Goal: Information Seeking & Learning: Understand process/instructions

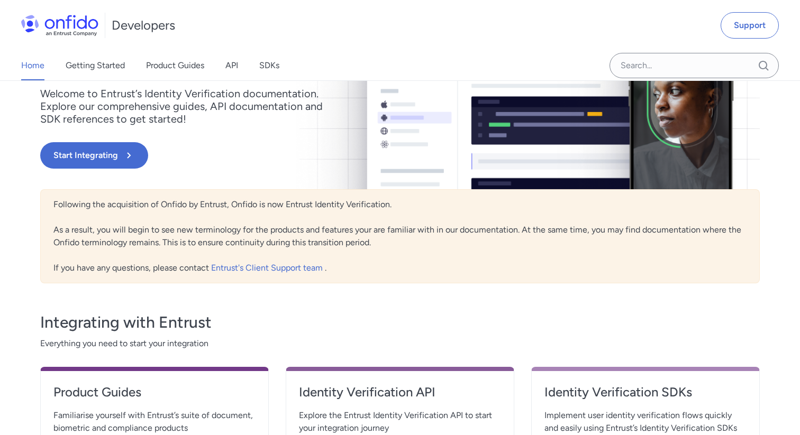
scroll to position [125, 0]
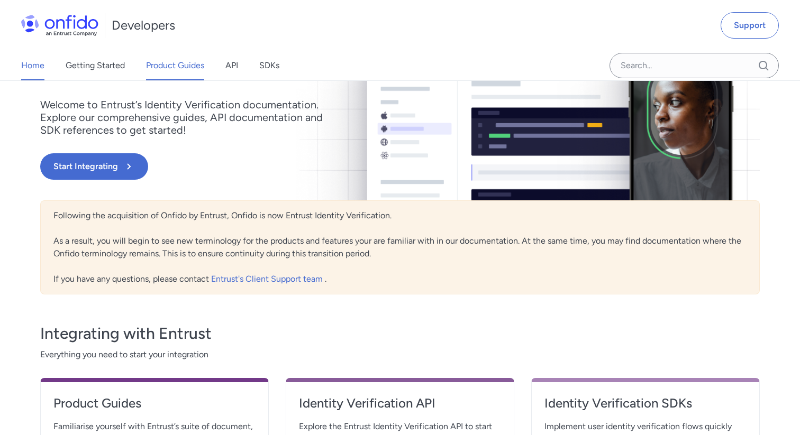
click at [185, 70] on link "Product Guides" at bounding box center [175, 66] width 58 height 30
click at [97, 74] on link "Getting Started" at bounding box center [95, 66] width 59 height 30
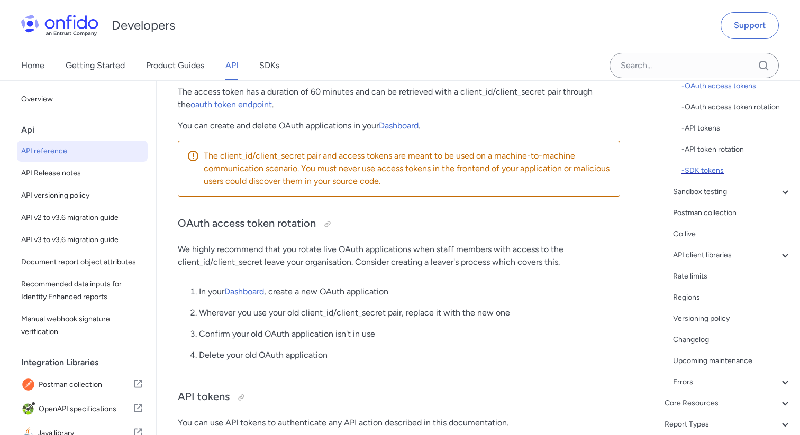
scroll to position [254, 0]
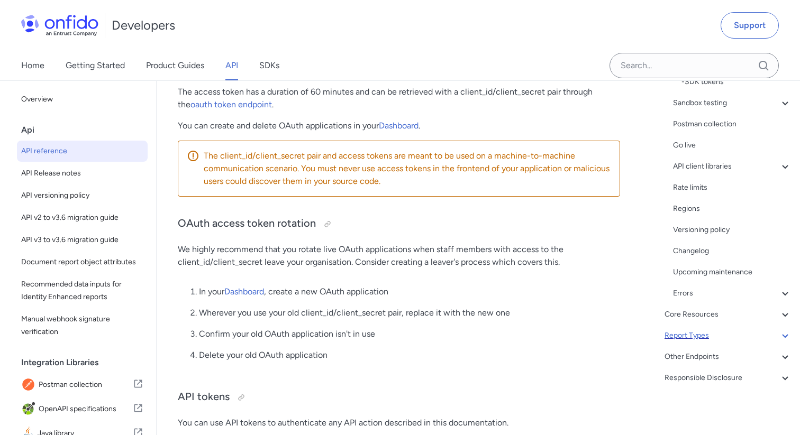
click at [720, 333] on div "Report Types" at bounding box center [727, 336] width 127 height 13
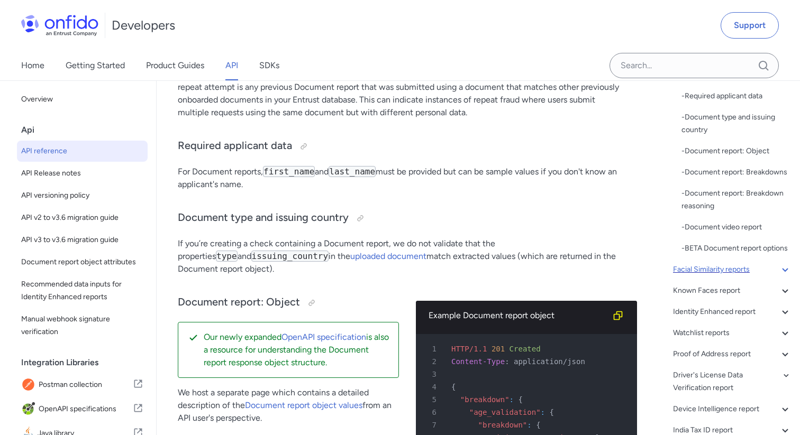
scroll to position [205, 0]
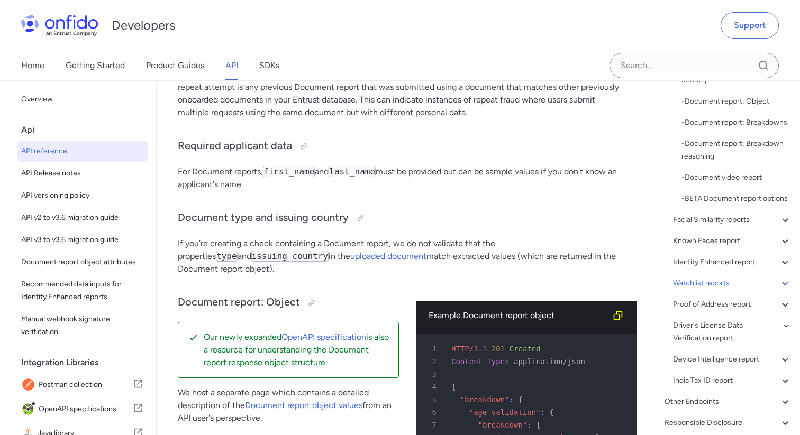
click at [720, 280] on div "Watchlist reports" at bounding box center [732, 283] width 118 height 13
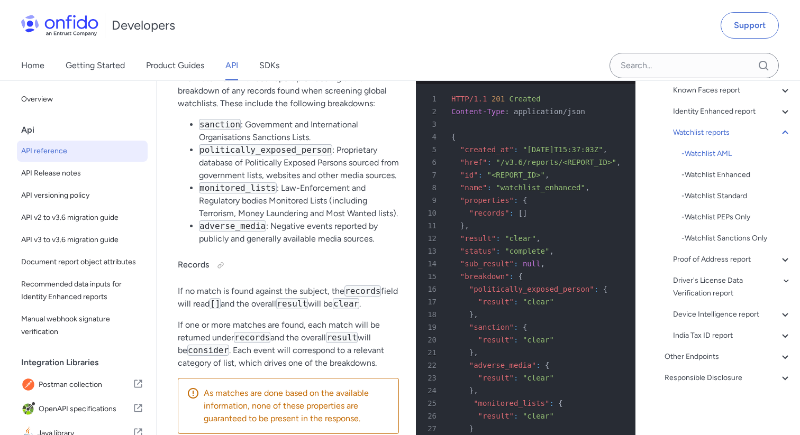
scroll to position [73278, 0]
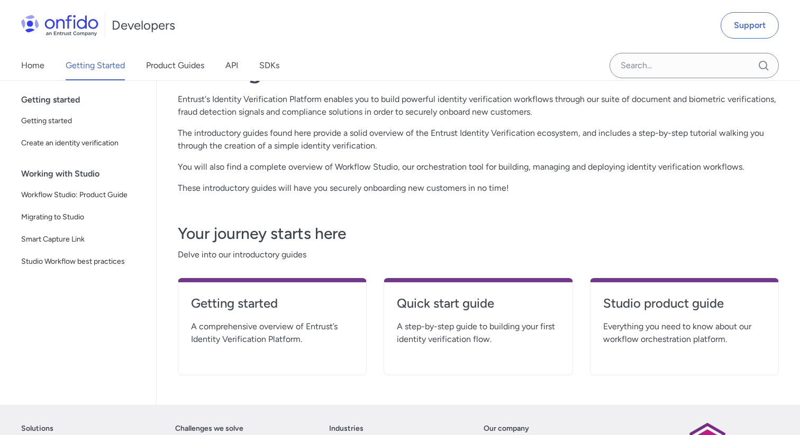
scroll to position [55, 0]
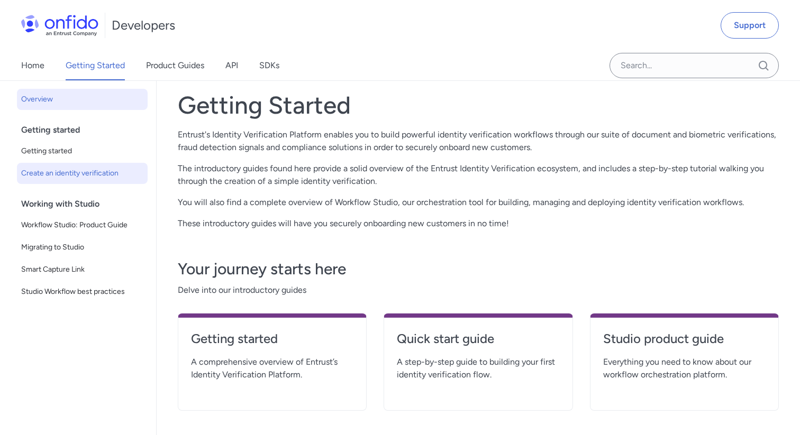
click at [74, 175] on span "Create an identity verification" at bounding box center [82, 173] width 122 height 13
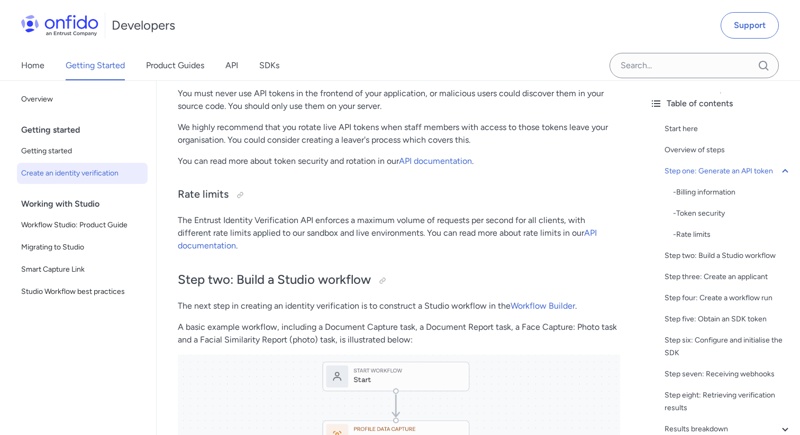
scroll to position [1084, 0]
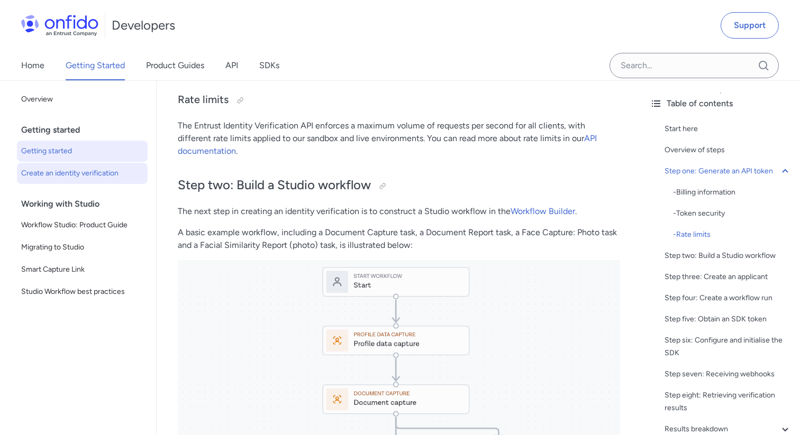
click at [79, 154] on span "Getting started" at bounding box center [82, 151] width 122 height 13
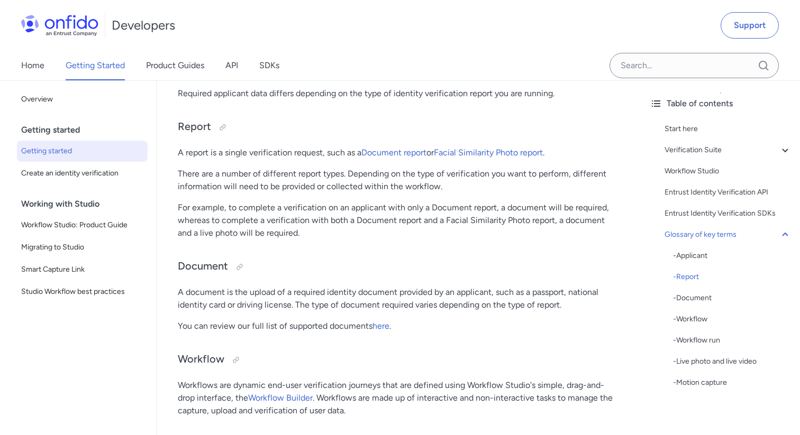
scroll to position [2537, 0]
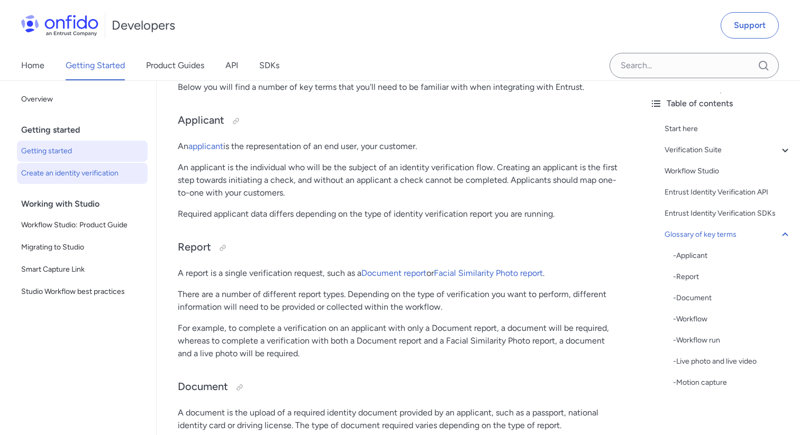
click at [72, 178] on span "Create an identity verification" at bounding box center [82, 173] width 122 height 13
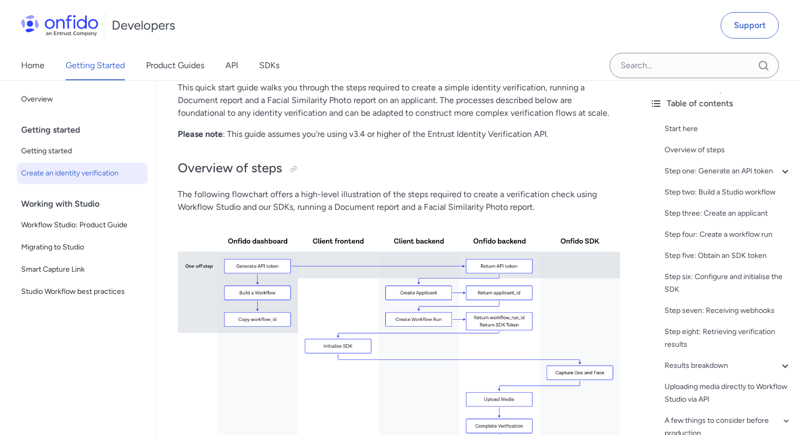
scroll to position [197, 0]
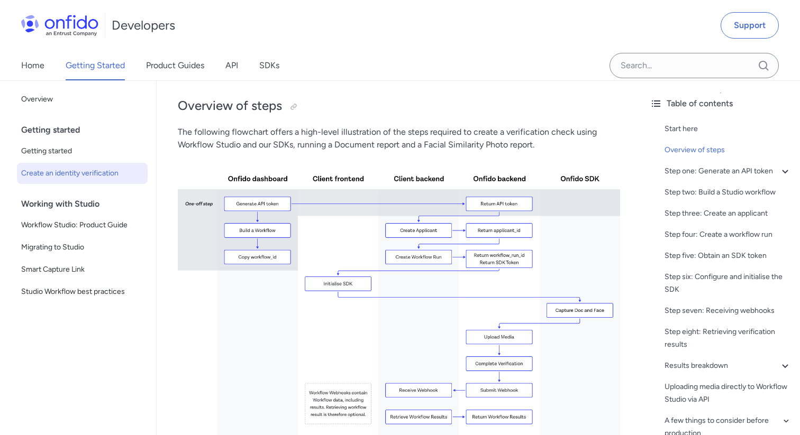
click at [350, 238] on img at bounding box center [399, 299] width 442 height 279
